Goal: Task Accomplishment & Management: Manage account settings

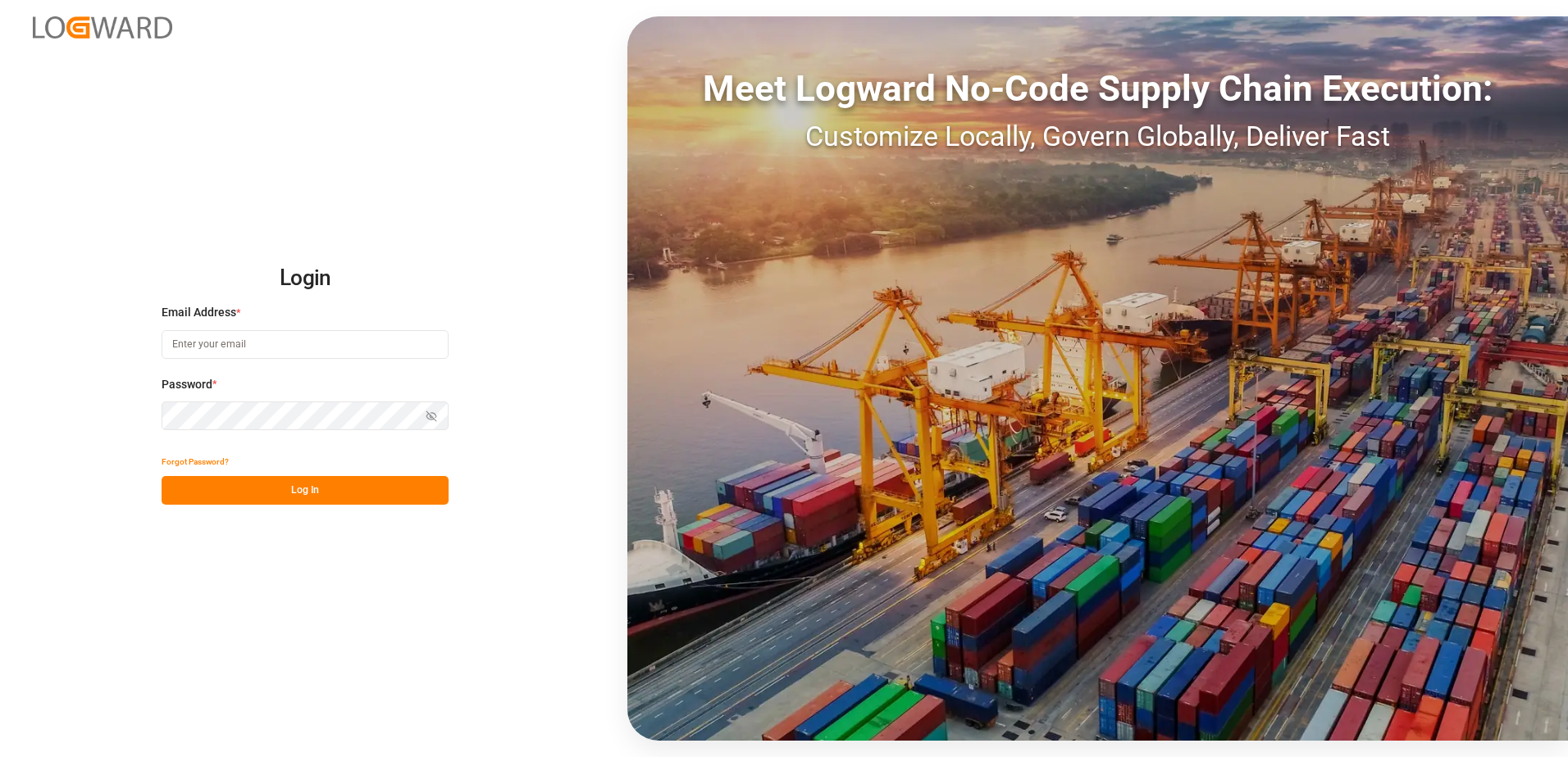
click at [204, 467] on button "Forgot Password?" at bounding box center [195, 461] width 67 height 29
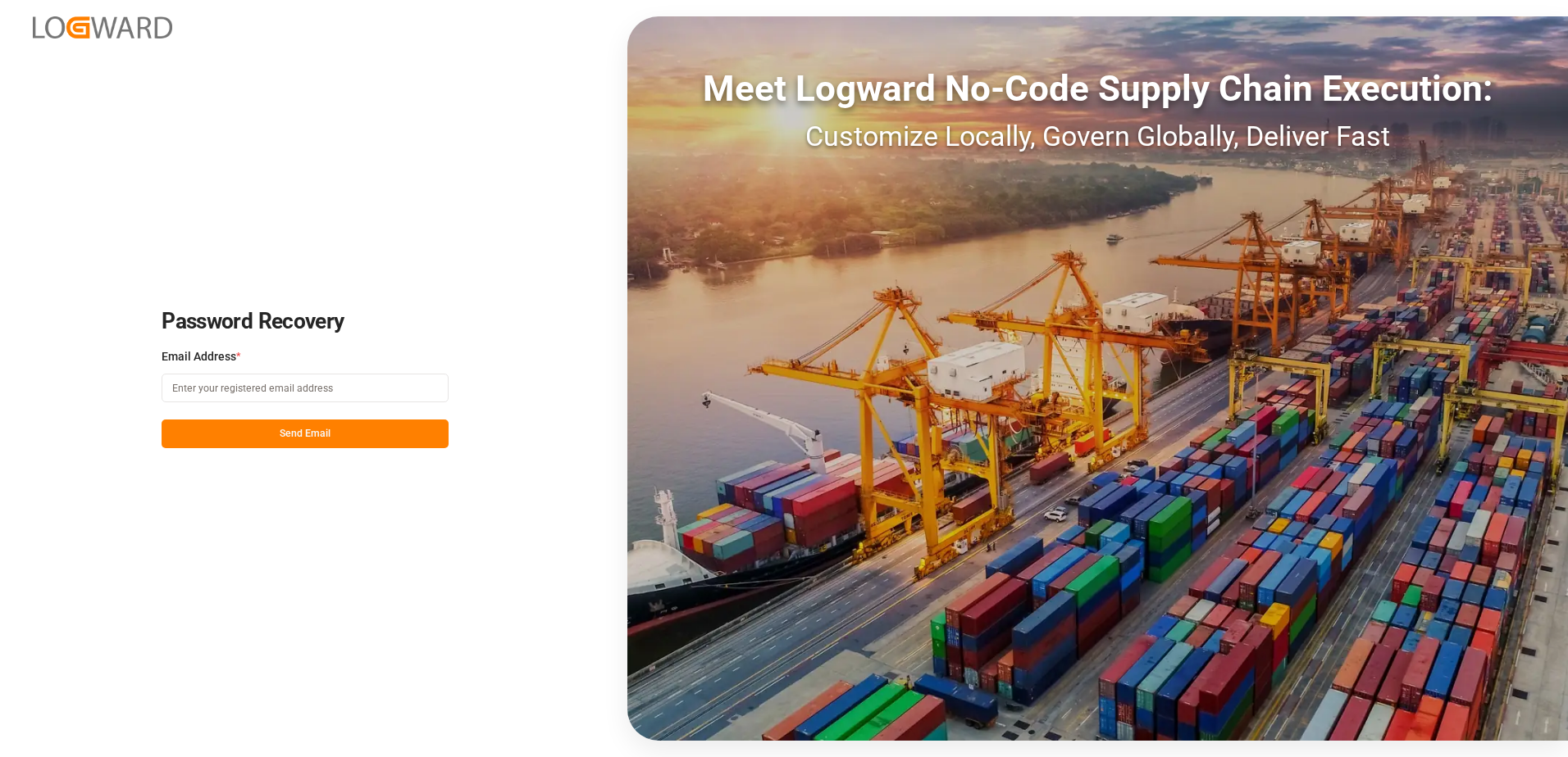
click at [325, 392] on input at bounding box center [305, 388] width 287 height 29
type input "[PERSON_NAME][EMAIL_ADDRESS][PERSON_NAME][DOMAIN_NAME]"
click at [269, 439] on button "Send Email" at bounding box center [305, 433] width 287 height 29
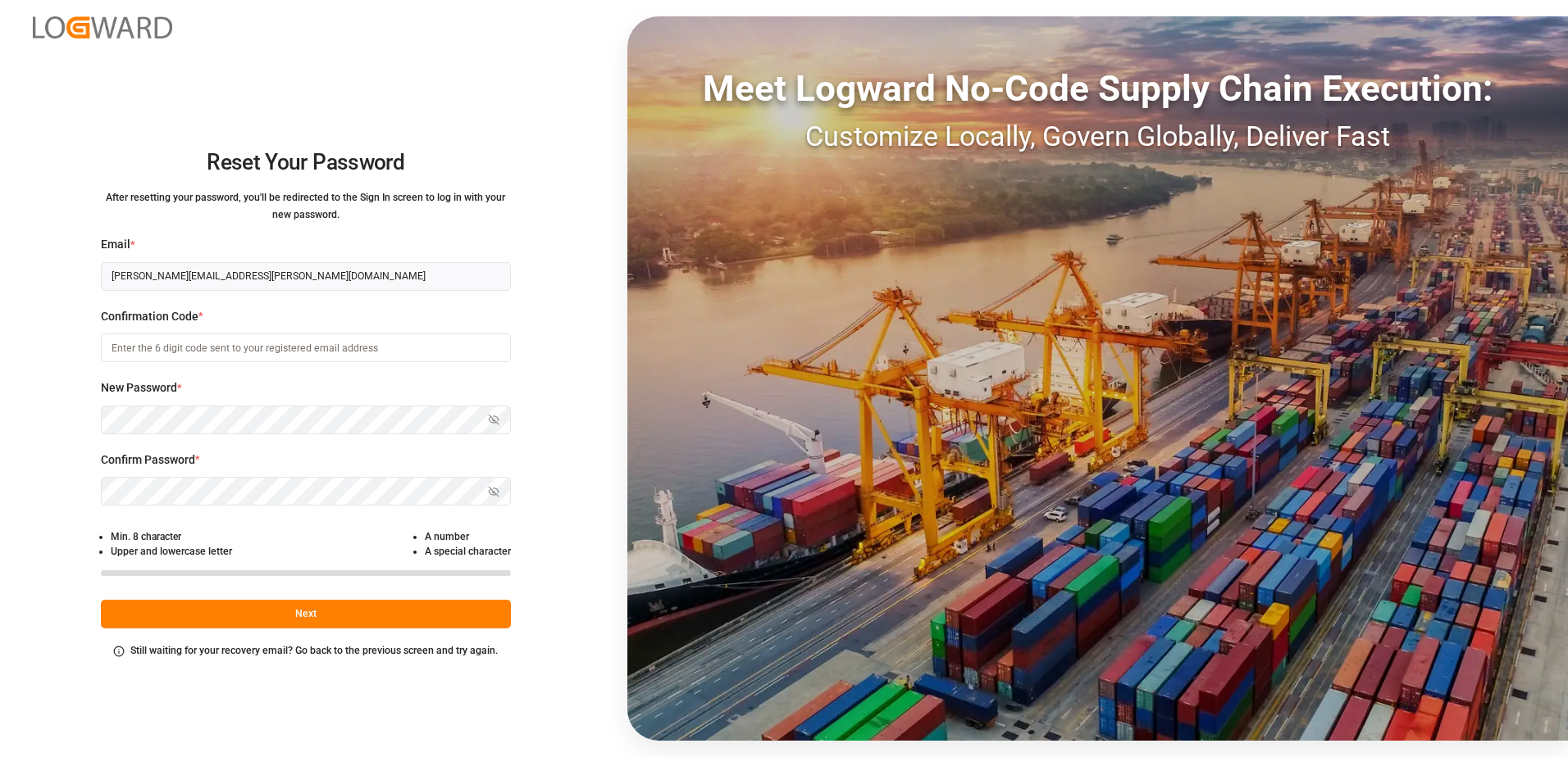
click at [206, 352] on input at bounding box center [305, 348] width 410 height 29
type input "021689"
click at [496, 415] on icon "button" at bounding box center [493, 419] width 11 height 11
click at [403, 611] on button "Next" at bounding box center [305, 614] width 410 height 29
